Goal: Task Accomplishment & Management: Manage account settings

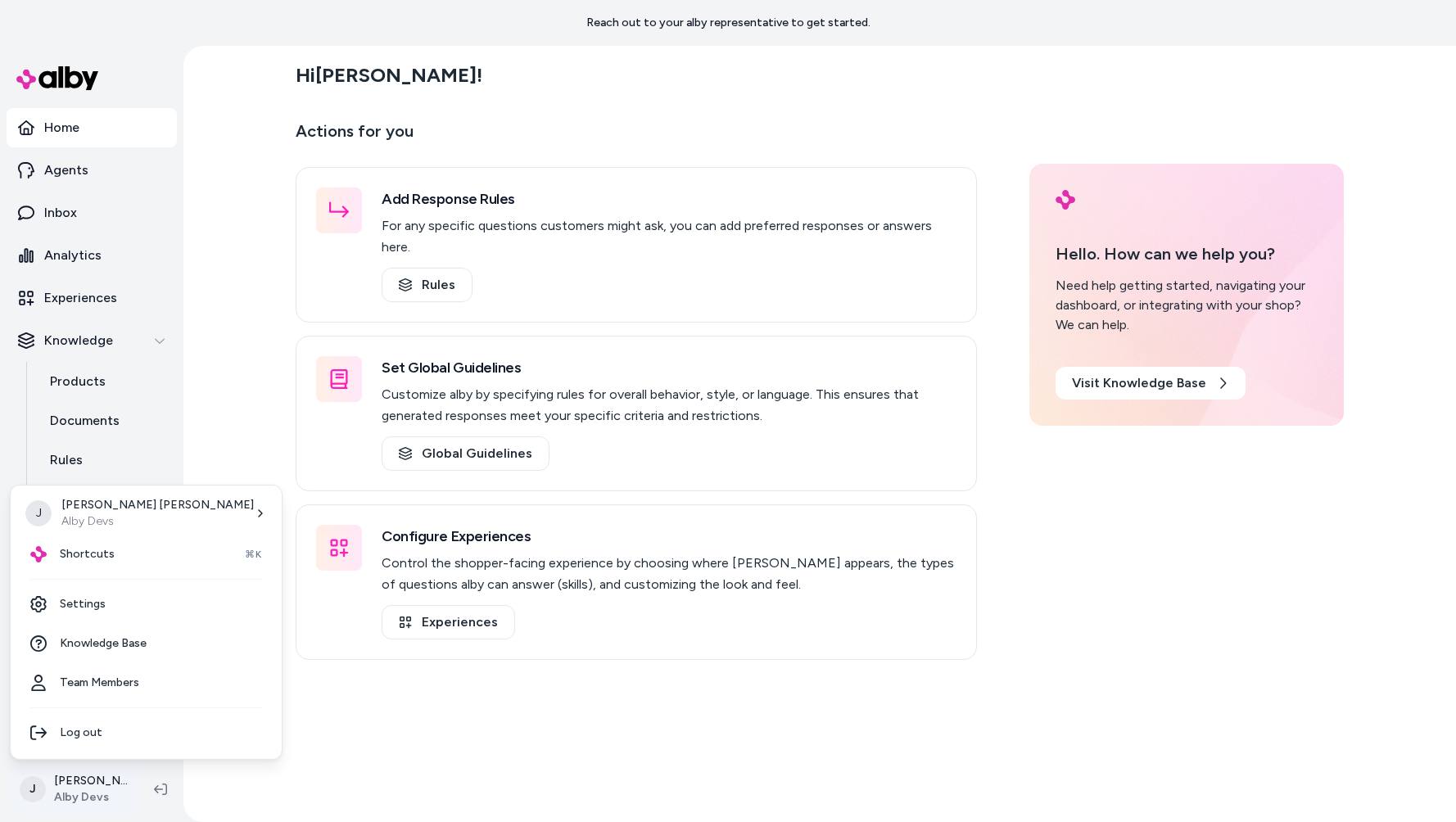
click at [83, 766] on html "Reach out to your alby representative to get started. Home Agents Inbox Analyti…" at bounding box center [728, 411] width 1456 height 822
click at [108, 593] on link "Settings" at bounding box center [146, 603] width 258 height 39
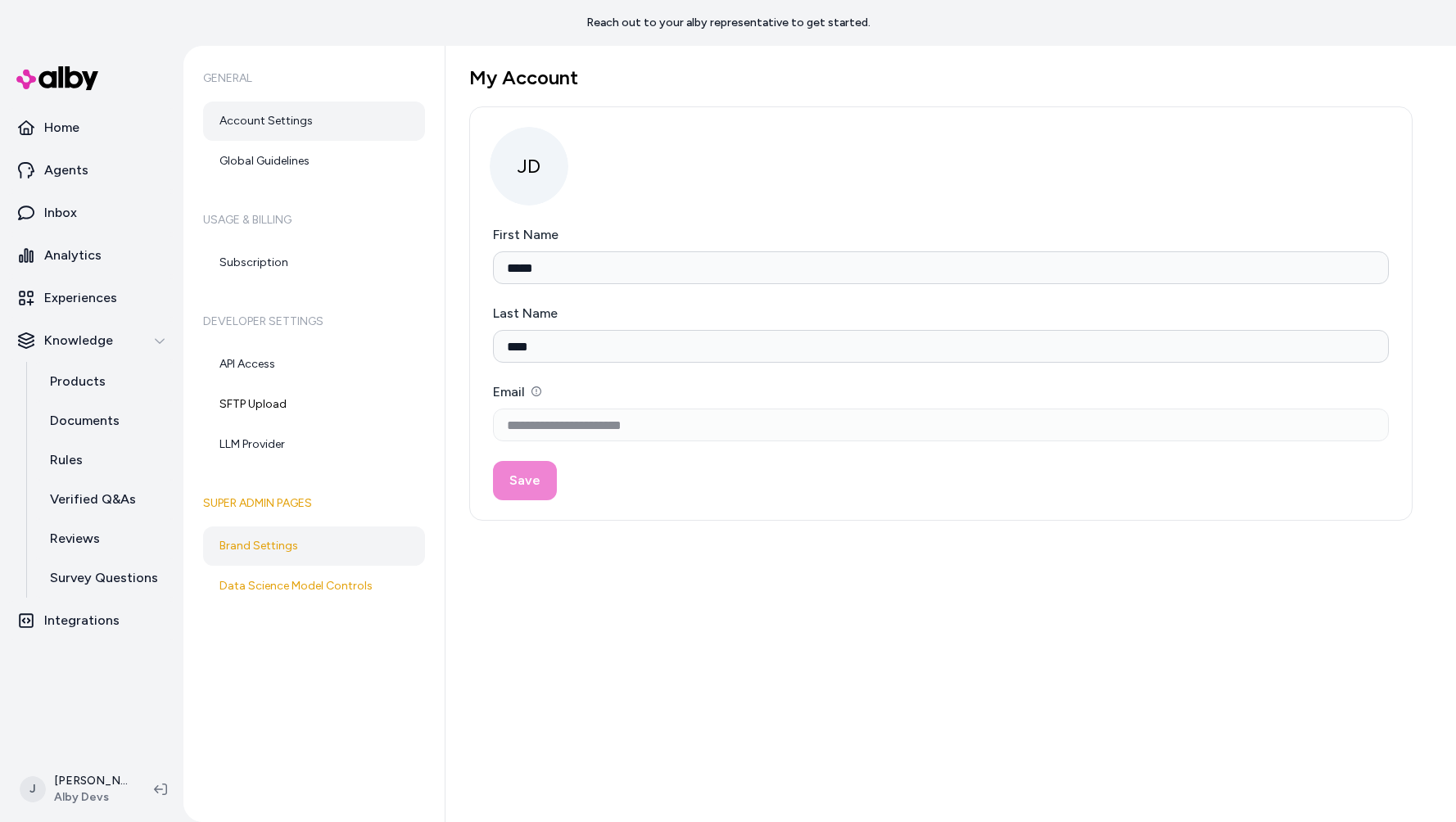
click at [306, 539] on link "Brand Settings" at bounding box center [313, 545] width 222 height 39
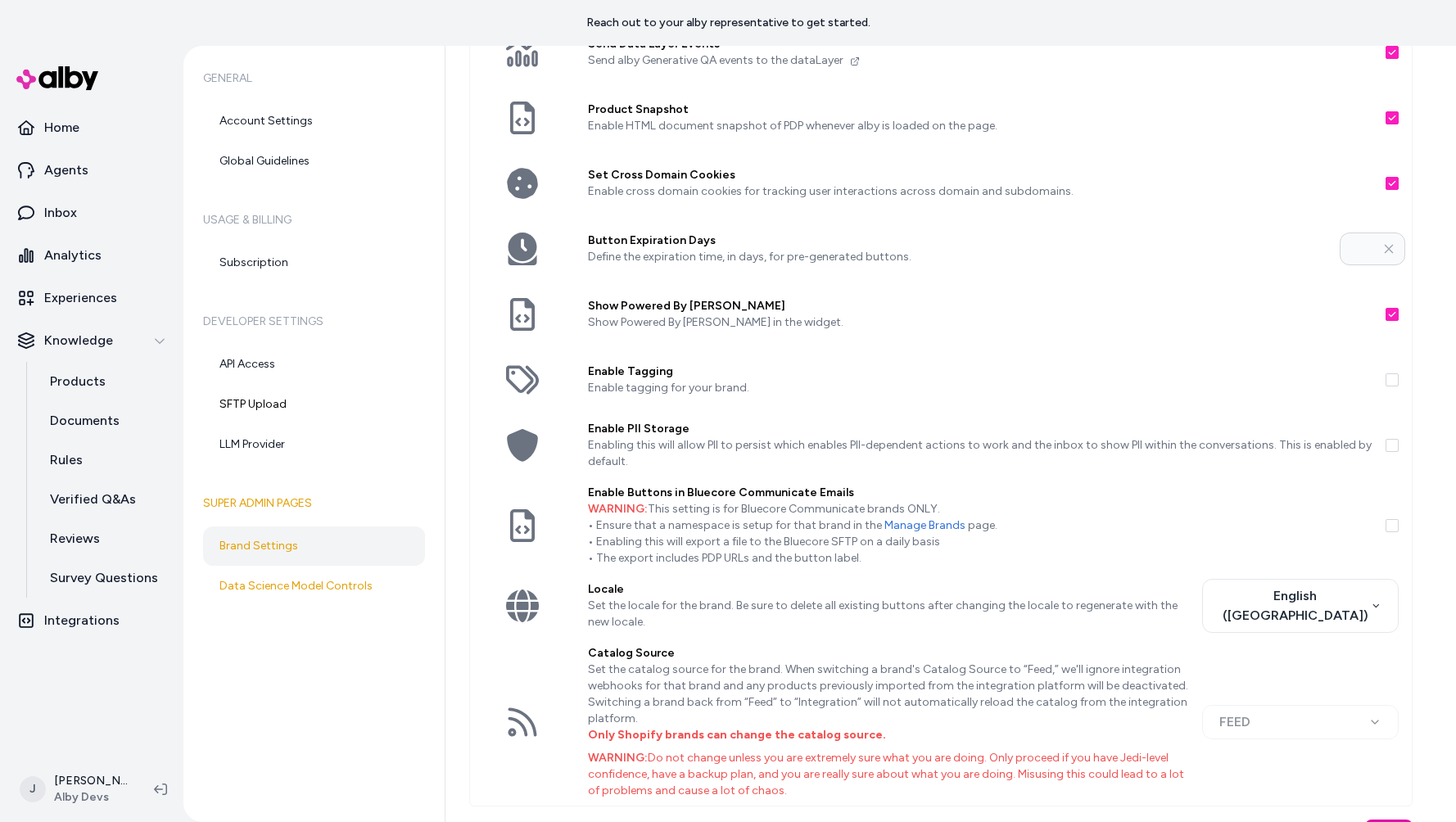
scroll to position [321, 0]
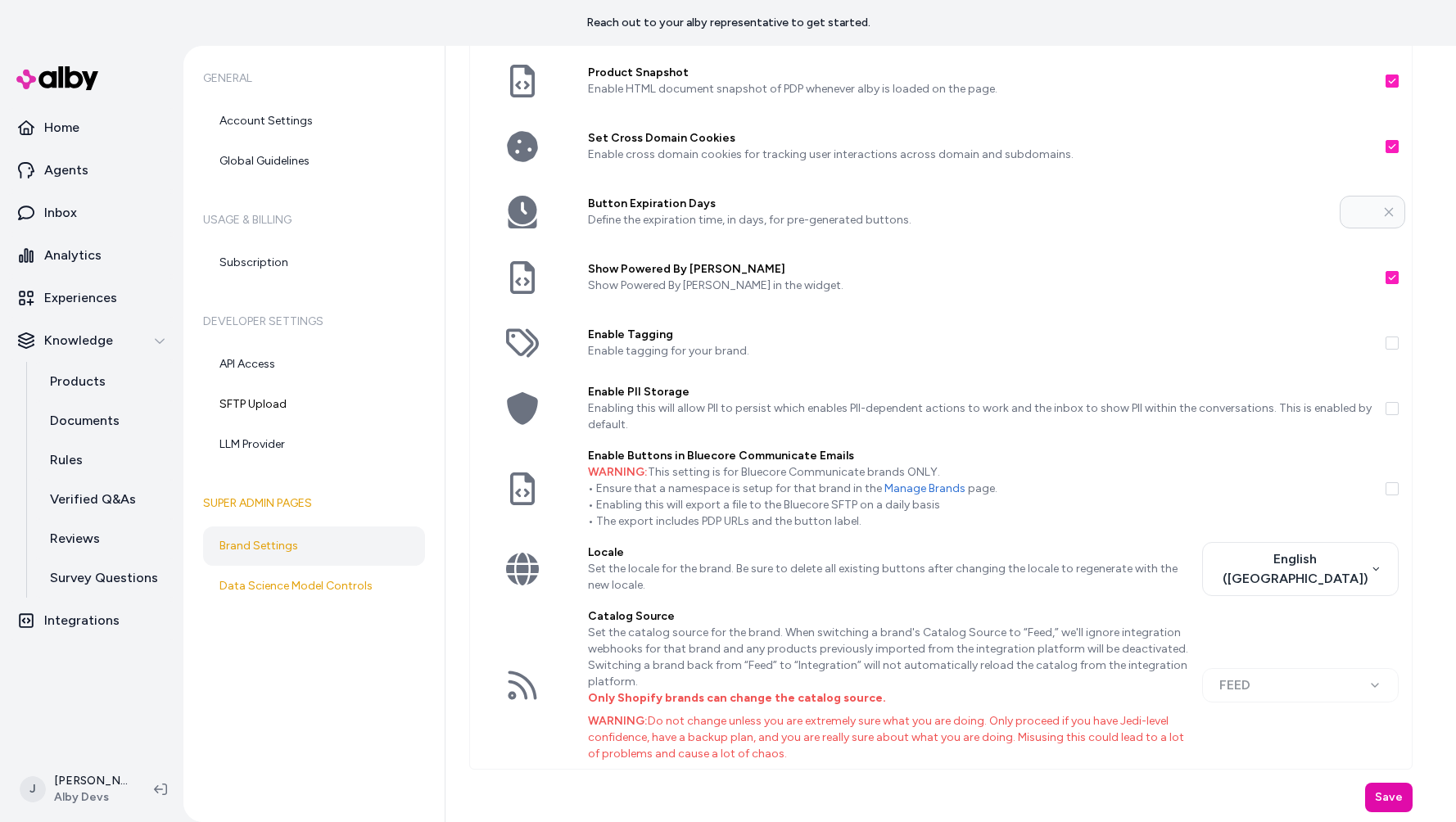
click at [1052, 407] on p "Enabling this will allow PII to persist which enables PII-dependent actions to …" at bounding box center [980, 417] width 784 height 32
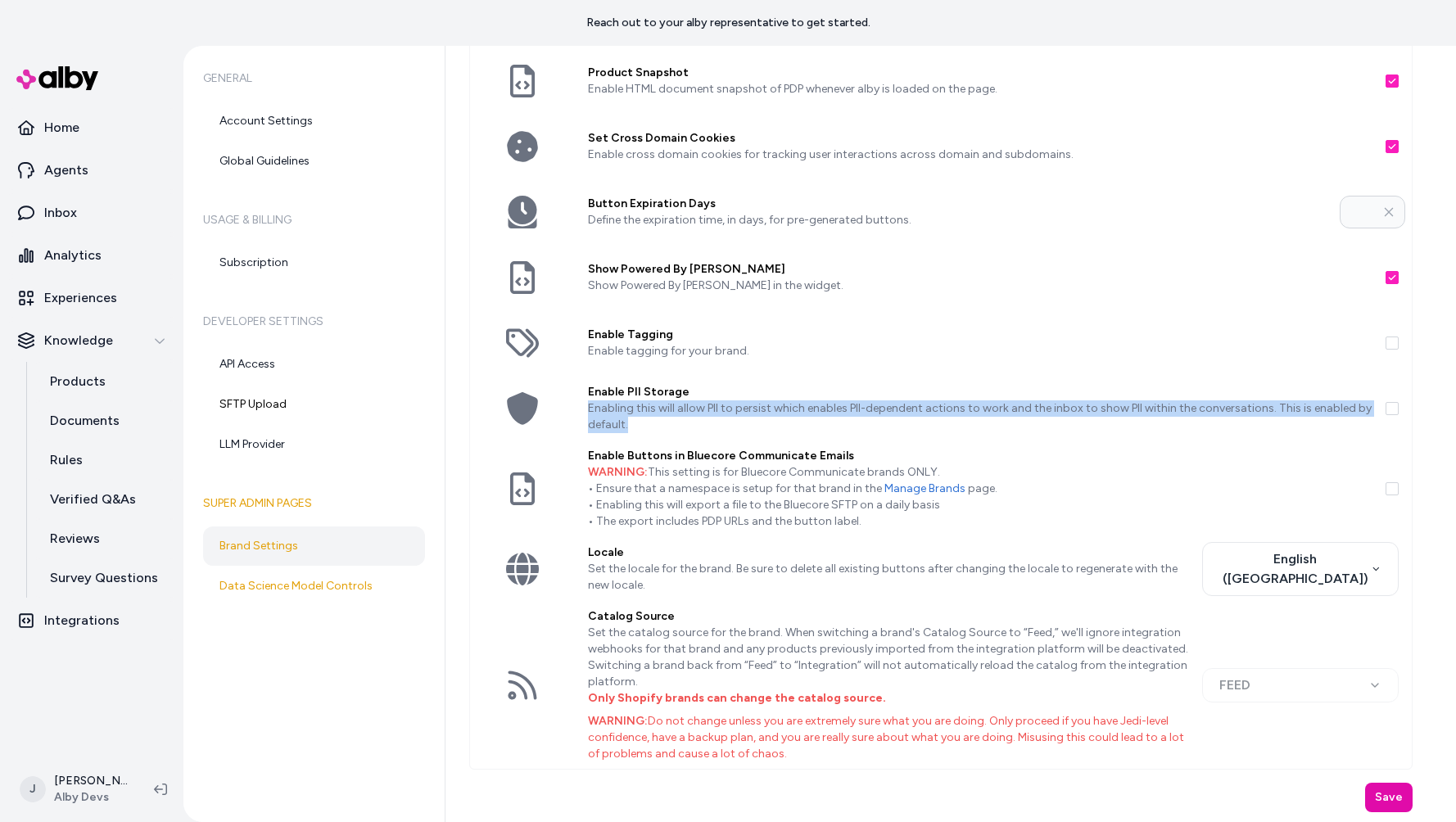
click at [1052, 407] on p "Enabling this will allow PII to persist which enables PII-dependent actions to …" at bounding box center [980, 417] width 784 height 32
click at [1386, 409] on button "button" at bounding box center [1392, 408] width 13 height 13
click at [1389, 788] on button "Save" at bounding box center [1388, 797] width 48 height 29
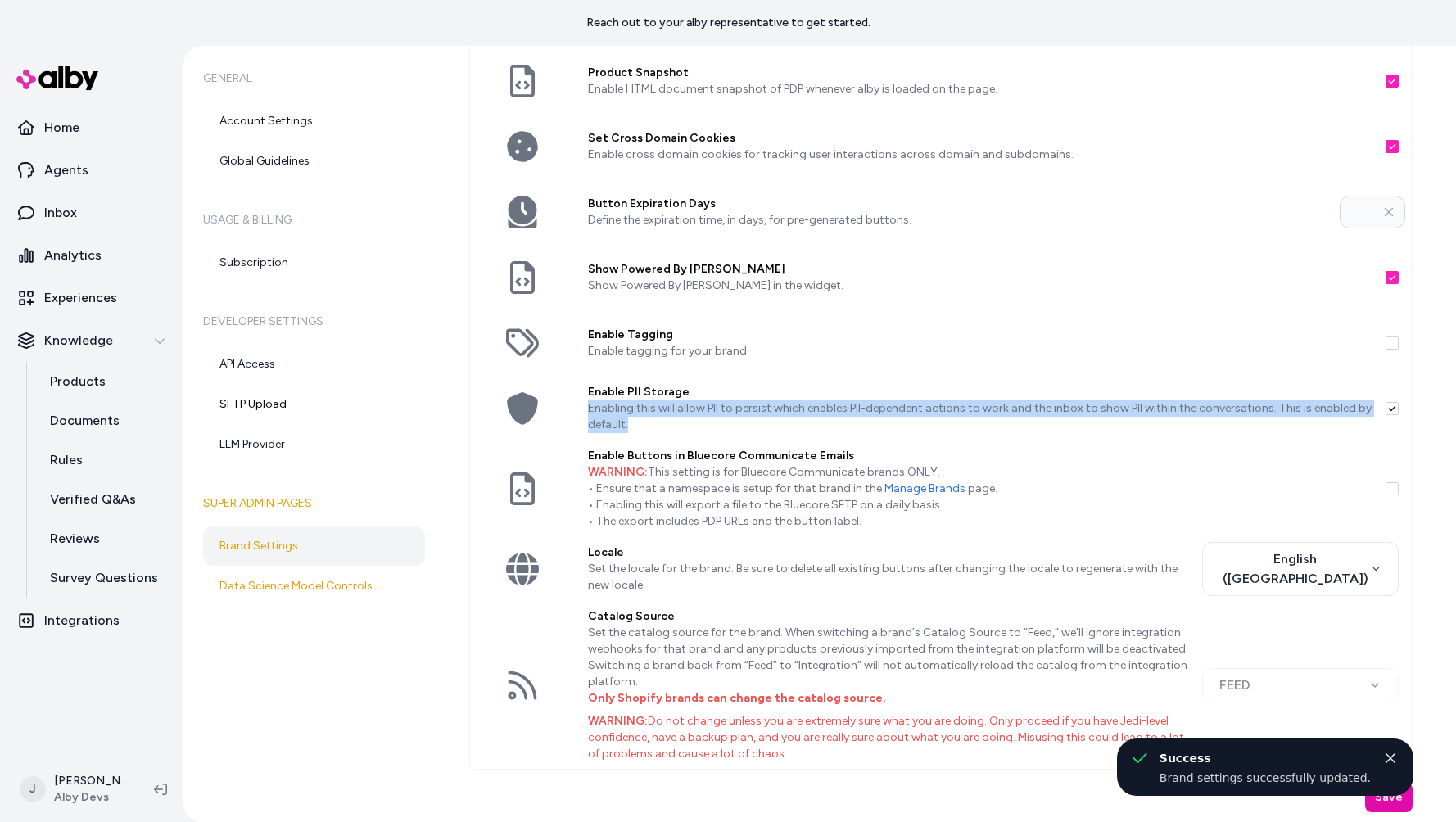
click at [1388, 406] on button "button" at bounding box center [1392, 408] width 13 height 13
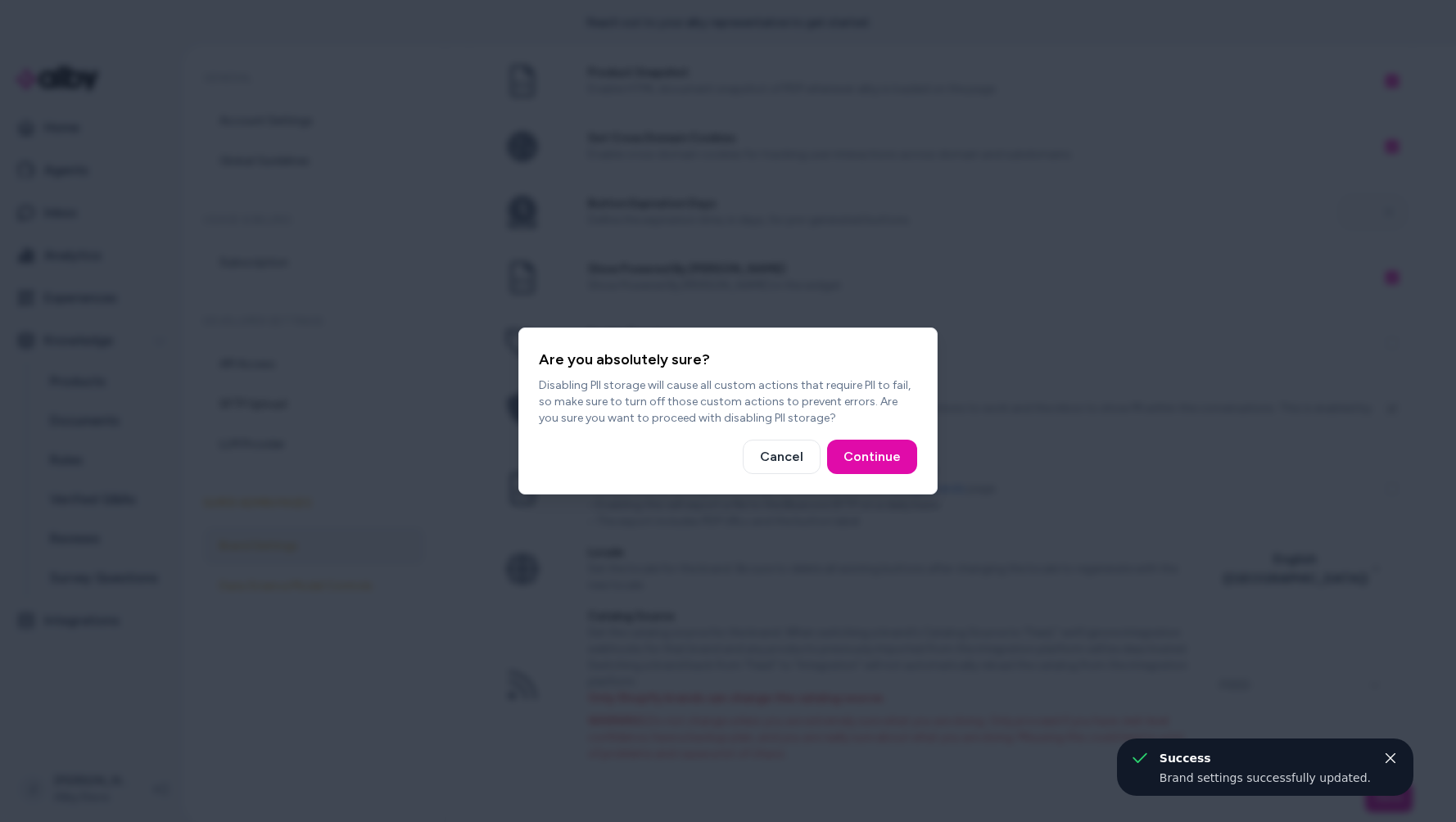
drag, startPoint x: 659, startPoint y: 379, endPoint x: 835, endPoint y: 421, distance: 180.9
click at [835, 422] on p "Disabling PII storage will cause all custom actions that require PII to fail, s…" at bounding box center [728, 402] width 379 height 49
click at [815, 413] on p "Disabling PII storage will cause all custom actions that require PII to fail, s…" at bounding box center [728, 402] width 379 height 49
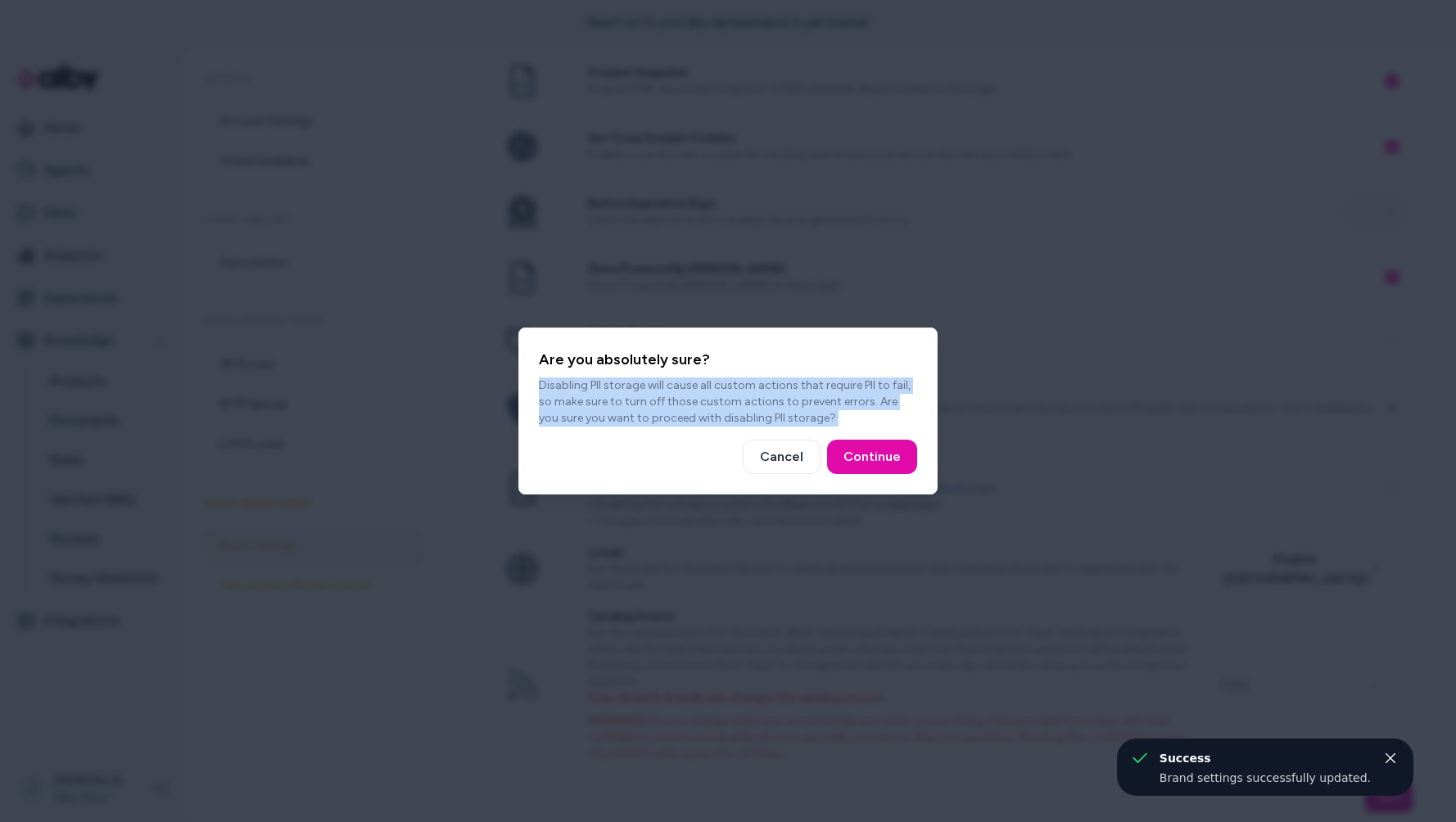
click at [815, 413] on p "Disabling PII storage will cause all custom actions that require PII to fail, s…" at bounding box center [728, 402] width 379 height 49
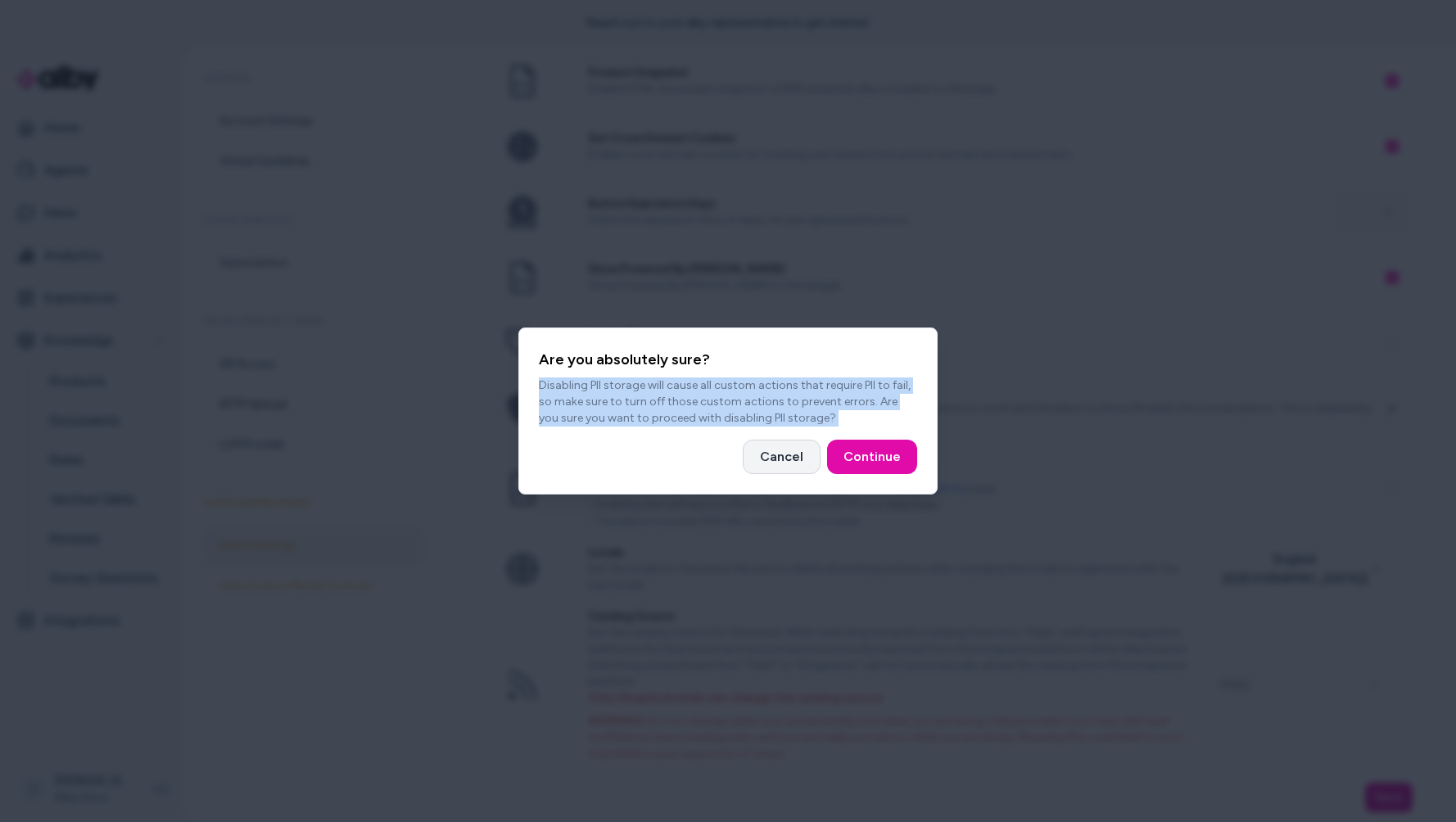
click at [766, 458] on button "Cancel" at bounding box center [781, 457] width 78 height 34
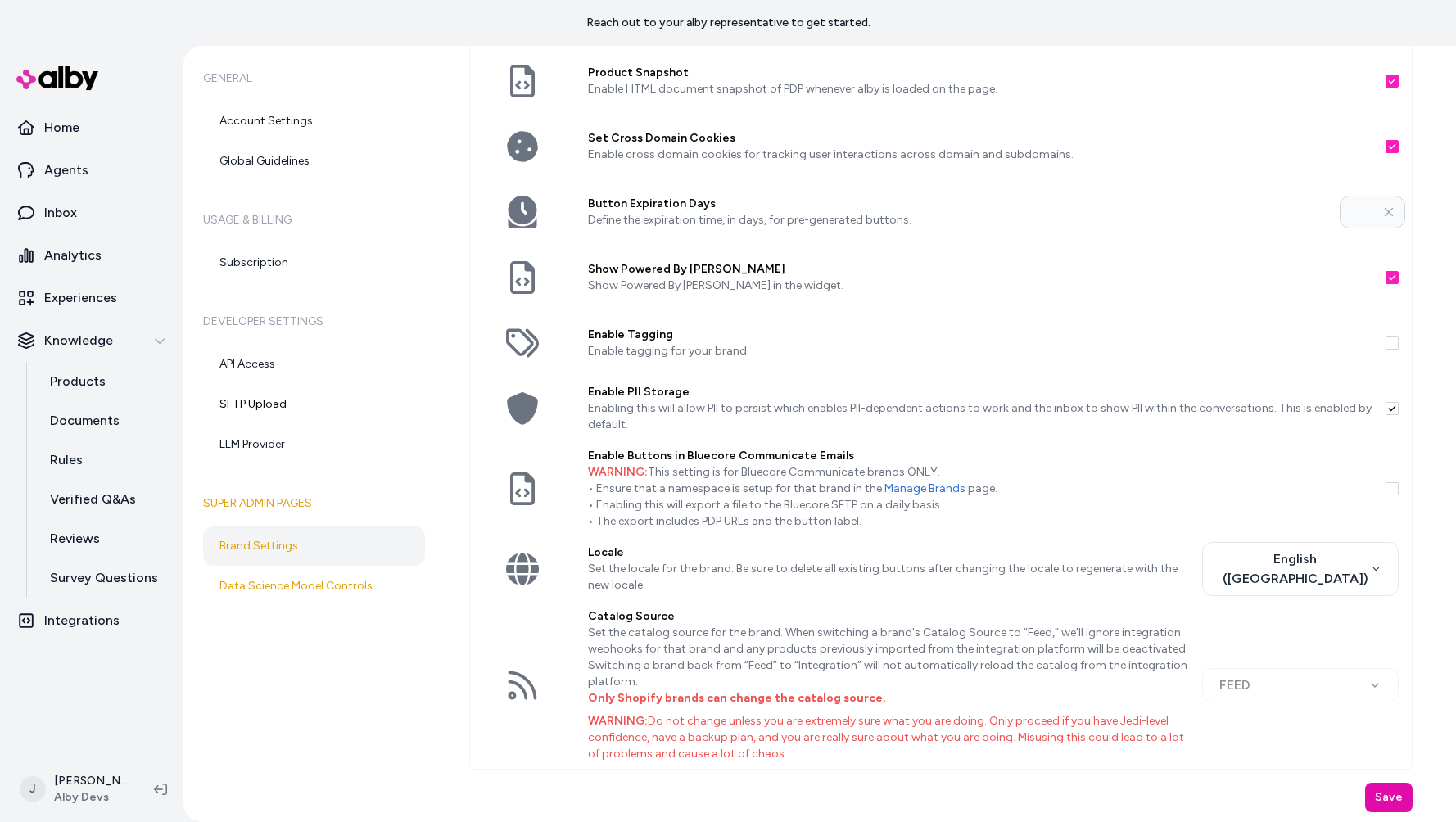
click at [251, 695] on div "General Account Settings Global Guidelines Usage & Billing Subscription Develop…" at bounding box center [314, 434] width 262 height 776
